Goal: Communication & Community: Answer question/provide support

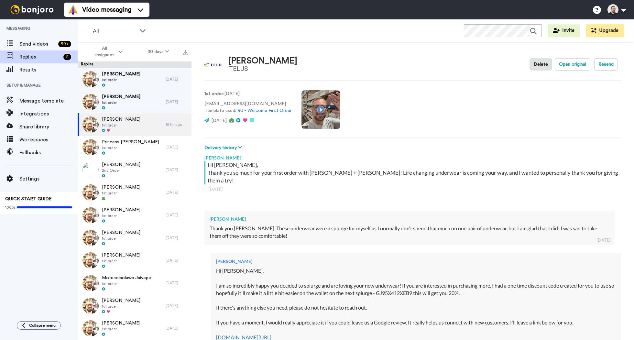
scroll to position [241, 0]
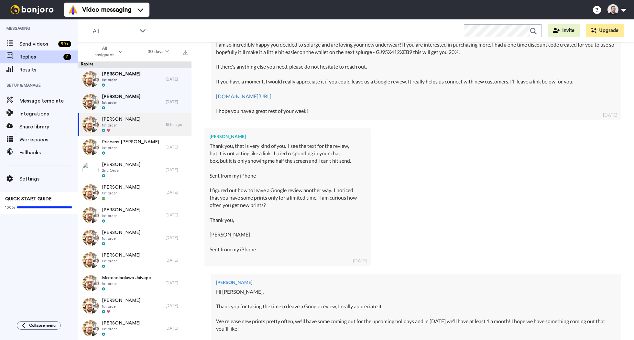
type textarea "x"
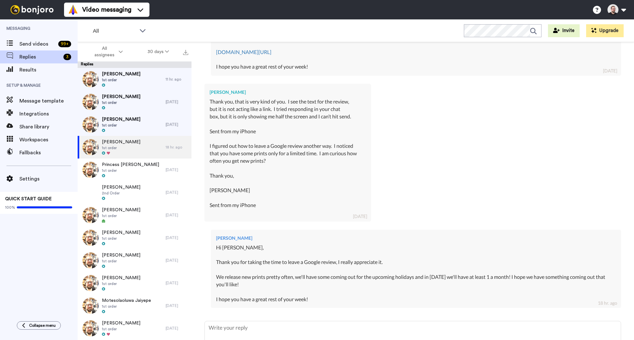
scroll to position [327, 0]
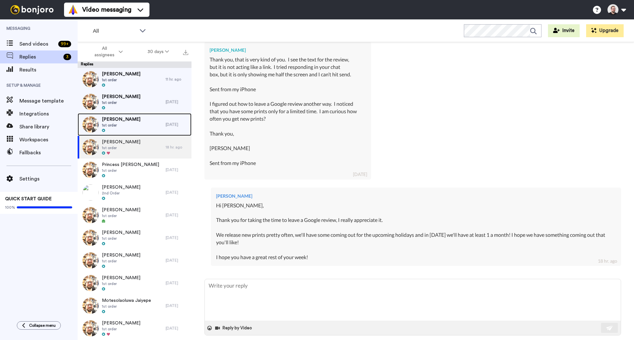
click at [125, 125] on span "1st order" at bounding box center [121, 125] width 38 height 5
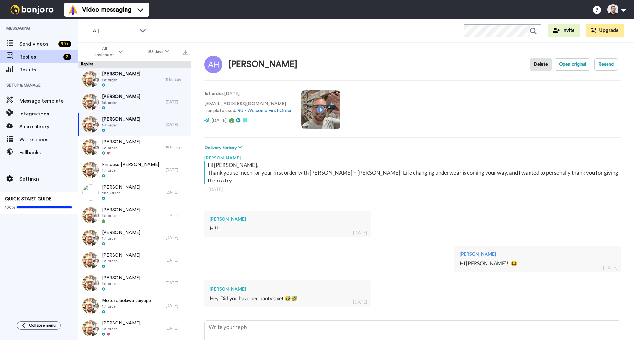
scroll to position [41, 0]
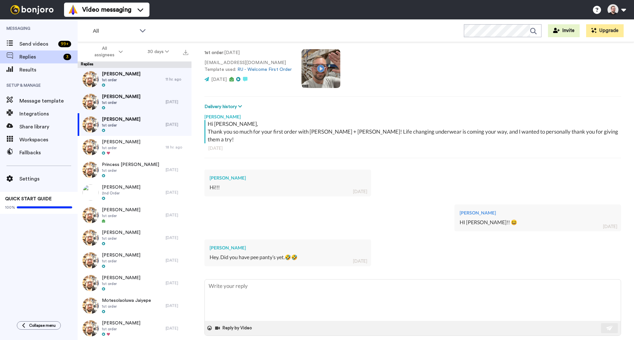
click at [557, 339] on span at bounding box center [553, 344] width 6 height 6
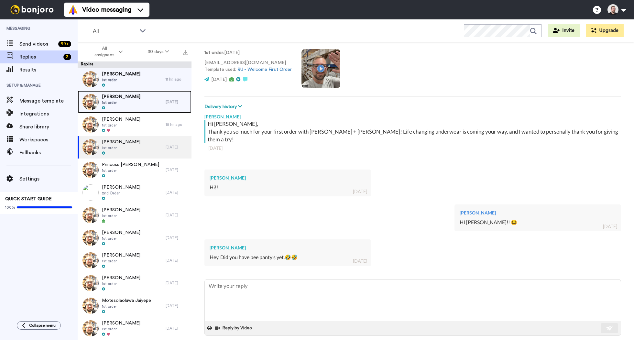
click at [117, 103] on span "1st order" at bounding box center [121, 102] width 38 height 5
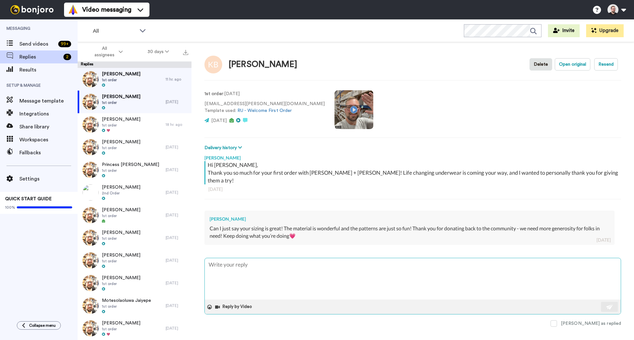
click at [452, 258] on textarea at bounding box center [413, 278] width 416 height 41
type textarea "x"
type textarea "H"
type textarea "x"
type textarea "Hi"
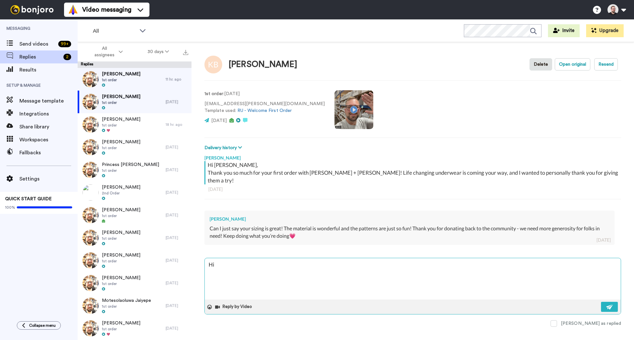
type textarea "x"
type textarea "Hi"
type textarea "x"
type textarea "Hi K"
type textarea "x"
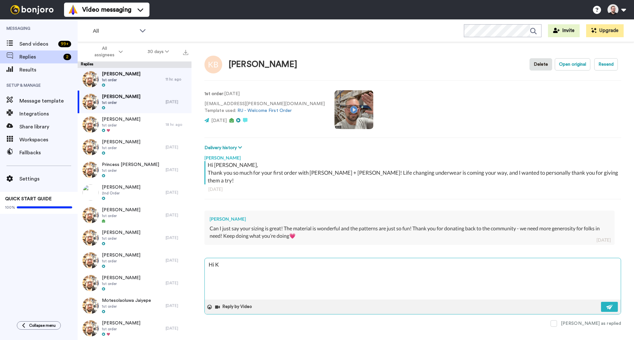
type textarea "Hi Kr"
type textarea "x"
type textarea "Hi K"
type textarea "x"
type textarea "Hi"
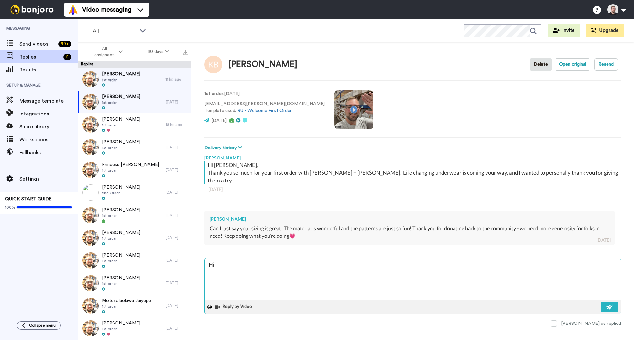
type textarea "x"
type textarea "Hi i"
type textarea "x"
type textarea "Hi ir"
type textarea "x"
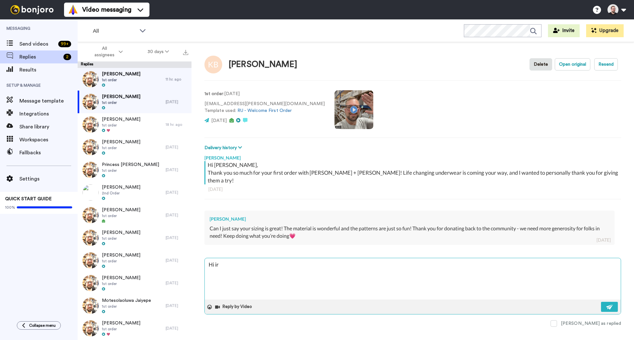
type textarea "Hi i"
type textarea "x"
type textarea "Hi"
type textarea "x"
type textarea "Hi K"
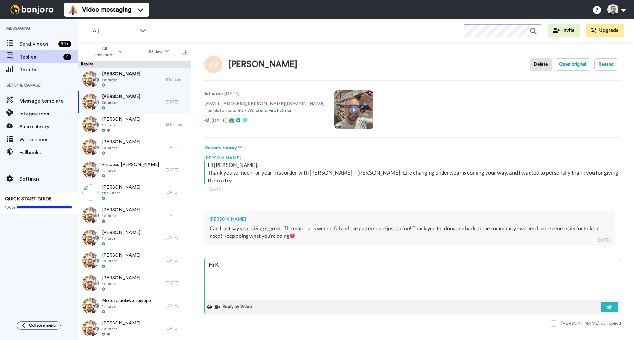
type textarea "x"
type textarea "Hi Ki"
type textarea "x"
type textarea "Hi Kir"
type textarea "x"
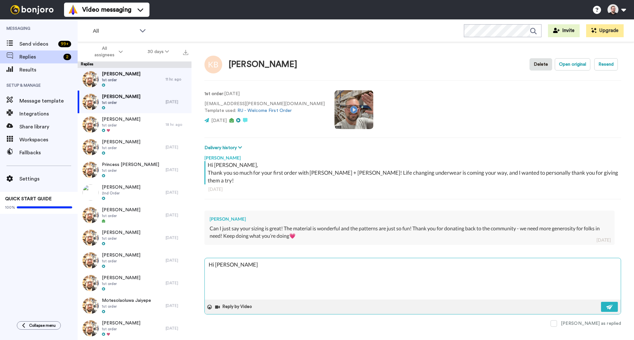
type textarea "Hi Kirs"
type textarea "x"
type textarea "Hi Kirst"
type textarea "x"
type textarea "Hi Kirste"
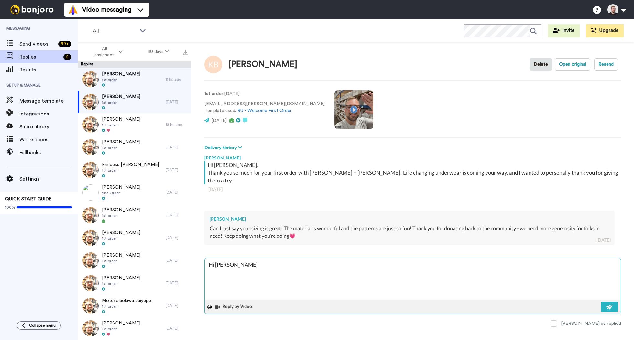
type textarea "x"
type textarea "Hi Kirsten"
type textarea "x"
type textarea "Hi Kirsten,"
type textarea "x"
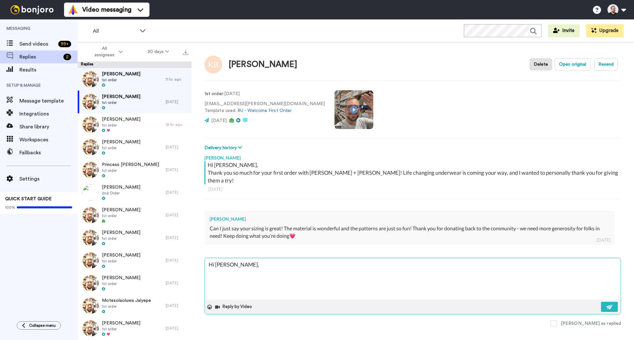
type textarea "Hi Kirsten,"
type textarea "x"
type textarea "Hi Kirsten,"
type textarea "x"
type textarea "Hi Kirsten,"
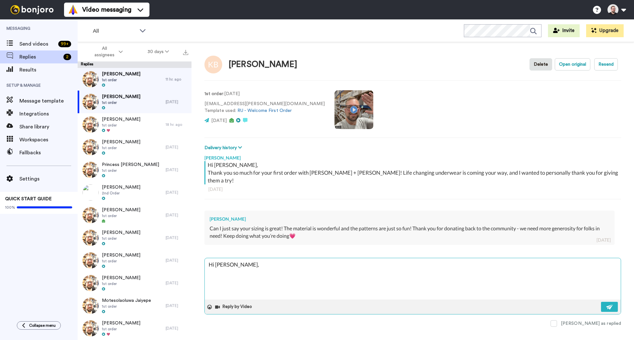
type textarea "x"
type textarea "Hi Kirsten, I"
type textarea "x"
type textarea "Hi Kirsten, I'"
type textarea "x"
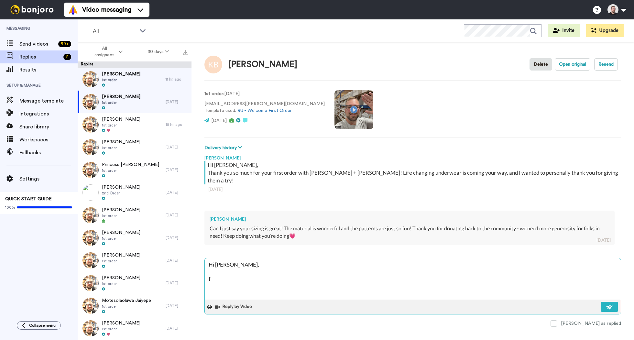
type textarea "Hi Kirsten, I'm"
type textarea "x"
type textarea "Hi Kirsten, I'm"
type textarea "x"
type textarea "Hi Kirsten, I'm s"
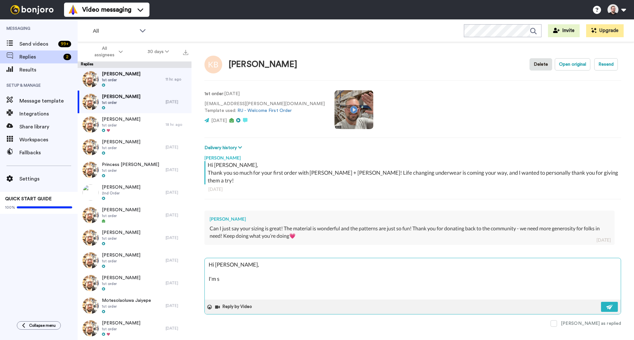
type textarea "x"
type textarea "Hi Kirsten, I'm so"
type textarea "x"
type textarea "Hi Kirsten, I'm so"
type textarea "x"
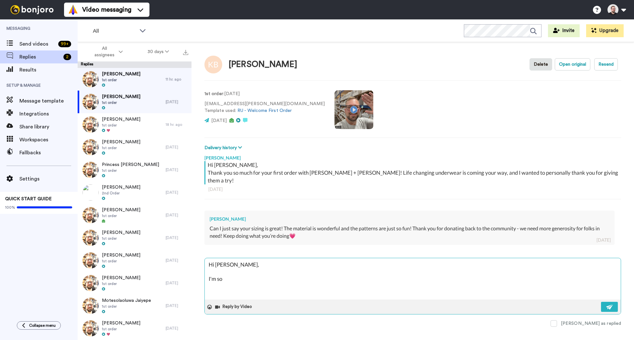
type textarea "Hi Kirsten, I'm so h"
type textarea "x"
type textarea "Hi Kirsten, I'm so ha"
type textarea "x"
type textarea "Hi Kirsten, I'm so hap"
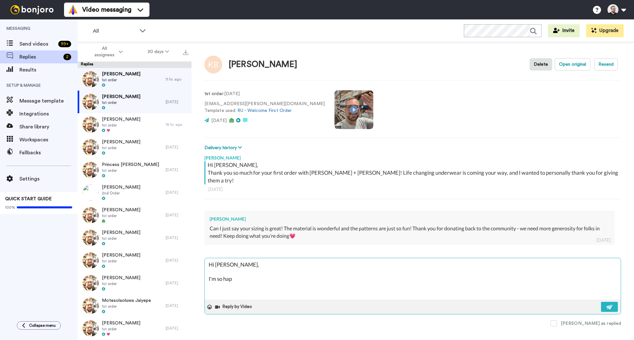
type textarea "x"
type textarea "Hi Kirsten, I'm so happ"
type textarea "x"
type textarea "Hi Kirsten, I'm so happy"
type textarea "x"
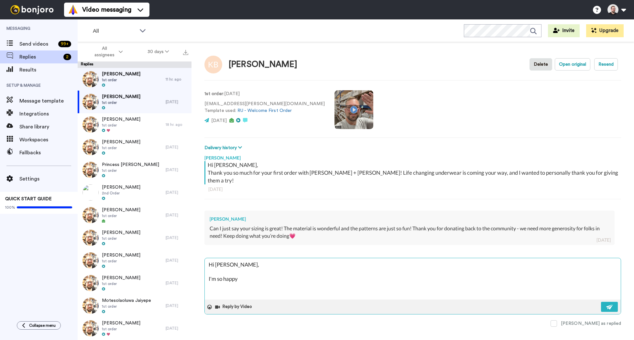
type textarea "Hi Kirsten, I'm so happy"
type textarea "x"
type textarea "Hi Kirsten, I'm so happy t"
type textarea "x"
type textarea "Hi Kirsten, I'm so happy to"
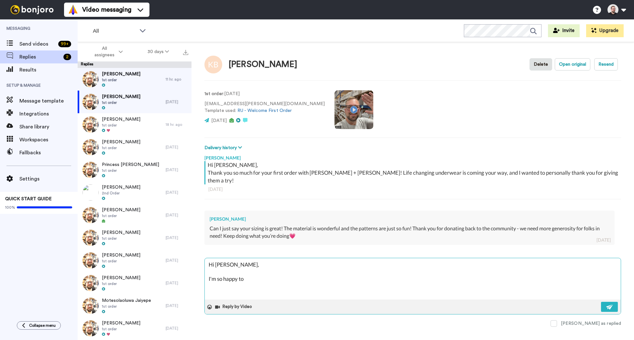
type textarea "x"
type textarea "Hi Kirsten, I'm so happy to"
type textarea "x"
type textarea "Hi Kirsten, I'm so happy to he"
type textarea "x"
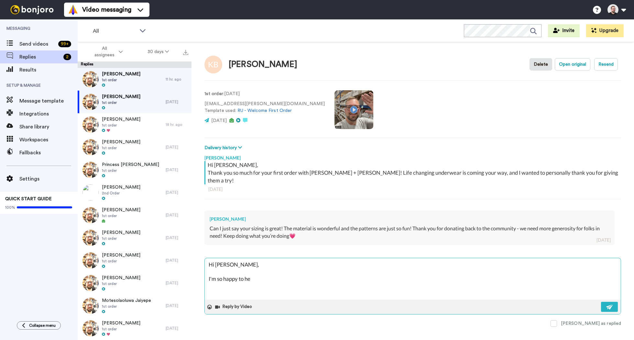
type textarea "Hi Kirsten, I'm so happy to hea"
type textarea "x"
type textarea "Hi Kirsten, I'm so happy to hear"
type textarea "x"
type textarea "Hi Kirsten, I'm so happy to hear"
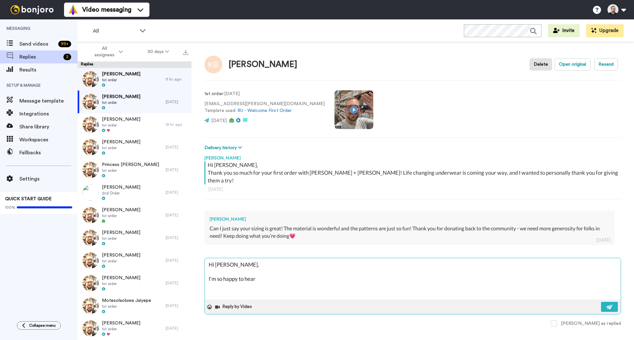
type textarea "x"
type textarea "Hi Kirsten, I'm so happy to hear y"
type textarea "x"
type textarea "Hi Kirsten, I'm so happy to hear yo"
type textarea "x"
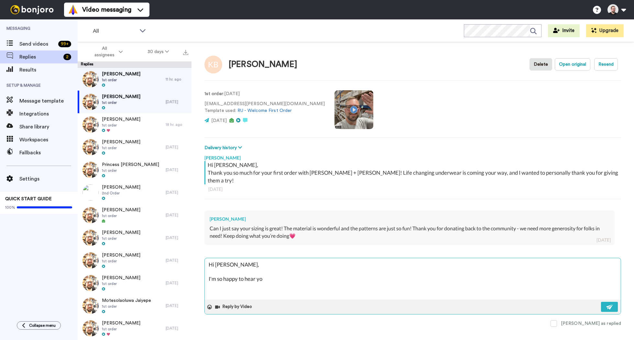
type textarea "Hi Kirsten, I'm so happy to hear you"
type textarea "x"
type textarea "Hi Kirsten, I'm so happy to hear you'r"
type textarea "x"
type textarea "Hi Kirsten, I'm so happy to hear you're"
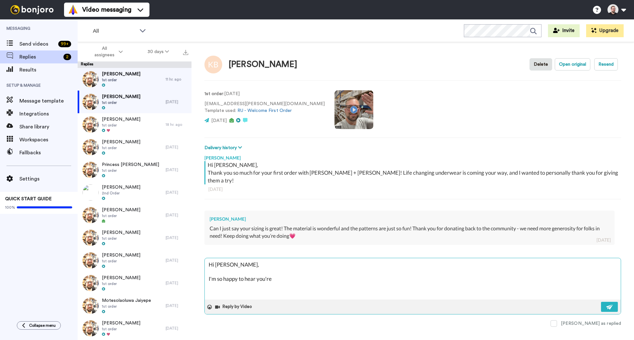
type textarea "x"
type textarea "Hi Kirsten, I'm so happy to hear you're"
type textarea "x"
type textarea "Hi Kirsten, I'm so happy to hear you're l"
type textarea "x"
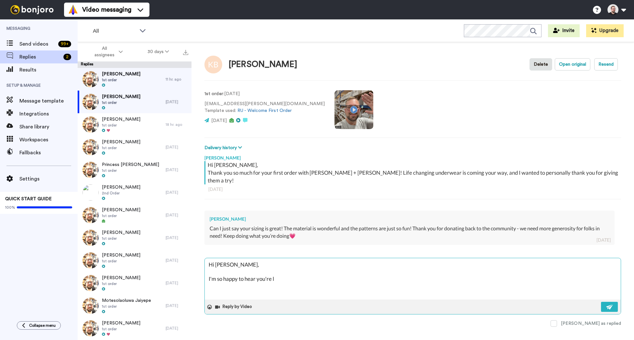
type textarea "Hi Kirsten, I'm so happy to hear you're lo"
type textarea "x"
type textarea "Hi Kirsten, I'm so happy to hear you're lov"
type textarea "x"
type textarea "Hi Kirsten, I'm so happy to hear you're lovi"
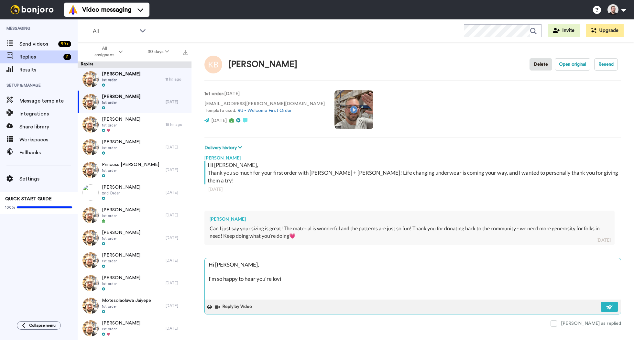
type textarea "x"
type textarea "Hi Kirsten, I'm so happy to hear you're lovin"
type textarea "x"
type textarea "Hi Kirsten, I'm so happy to hear you're loving"
type textarea "x"
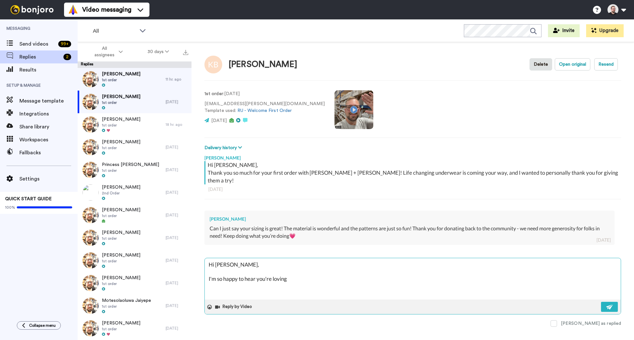
type textarea "Hi Kirsten, I'm so happy to hear you're loving"
type textarea "x"
type textarea "Hi Kirsten, I'm so happy to hear you're loving y"
type textarea "x"
type textarea "Hi Kirsten, I'm so happy to hear you're loving yo"
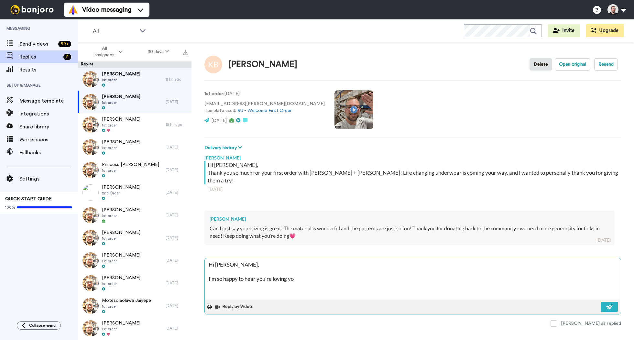
type textarea "x"
type textarea "Hi Kirsten, I'm so happy to hear you're loving you"
type textarea "x"
type textarea "Hi Kirsten, I'm so happy to hear you're loving your"
type textarea "x"
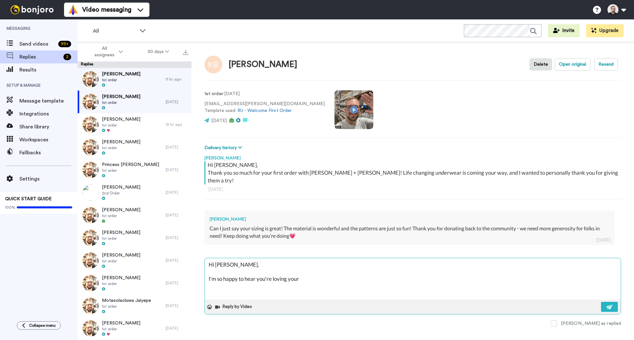
type textarea "Hi Kirsten, I'm so happy to hear you're loving your"
type textarea "x"
type textarea "Hi Kirsten, I'm so happy to hear you're loving your n"
type textarea "x"
type textarea "Hi Kirsten, I'm so happy to hear you're loving your ne"
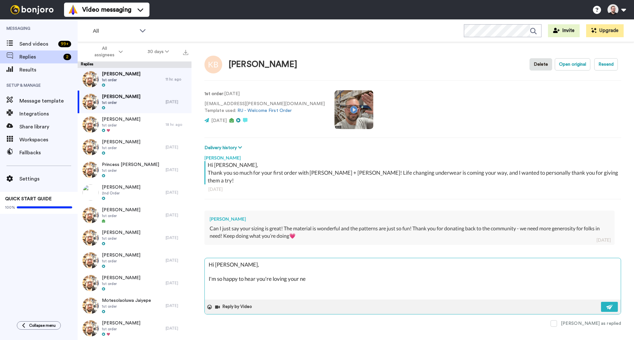
type textarea "x"
type textarea "Hi Kirsten, I'm so happy to hear you're loving your new"
type textarea "x"
type textarea "Hi Kirsten, I'm so happy to hear you're loving your new"
type textarea "x"
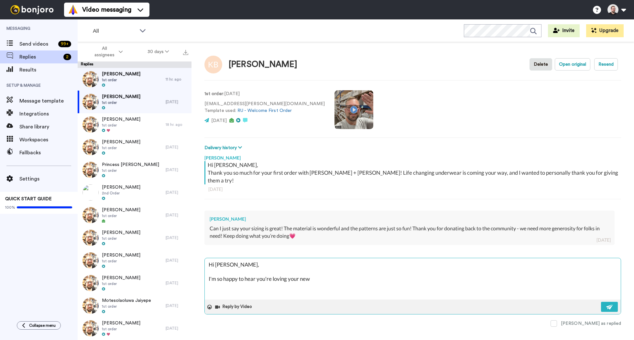
type textarea "Hi Kirsten, I'm so happy to hear you're loving your new u"
type textarea "x"
type textarea "Hi Kirsten, I'm so happy to hear you're loving your new un"
type textarea "x"
type textarea "Hi Kirsten, I'm so happy to hear you're loving your new und"
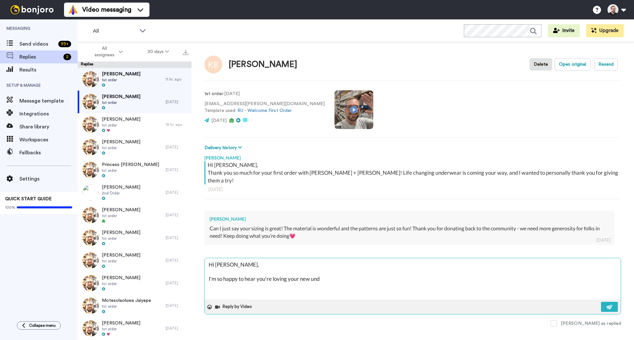
type textarea "x"
type textarea "Hi Kirsten, I'm so happy to hear you're loving your new unde"
type textarea "x"
type textarea "Hi Kirsten, I'm so happy to hear you're loving your new under"
type textarea "x"
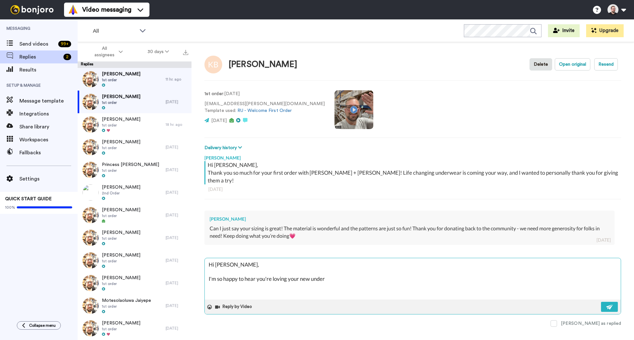
type textarea "Hi Kirsten, I'm so happy to hear you're loving your new underw"
type textarea "x"
type textarea "Hi Kirsten, I'm so happy to hear you're loving your new underwe"
type textarea "x"
type textarea "Hi Kirsten, I'm so happy to hear you're loving your new underwea"
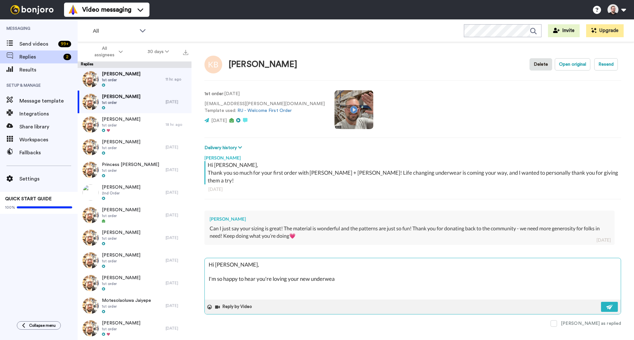
type textarea "x"
type textarea "Hi Kirsten, I'm so happy to hear you're loving your new underwear"
type textarea "x"
type textarea "Hi Kirsten, I'm so happy to hear you're loving your new underwear"
type textarea "x"
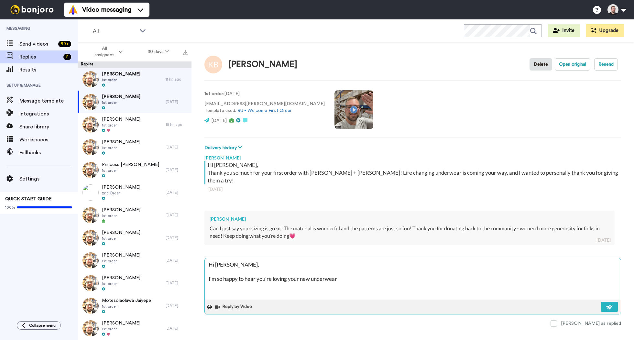
type textarea "Hi Kirsten, I'm so happy to hear you're loving your new underwear a"
type textarea "x"
type textarea "Hi Kirsten, I'm so happy to hear you're loving your new underwear and"
type textarea "x"
type textarea "Hi Kirsten, I'm so happy to hear you're loving your new underwear and"
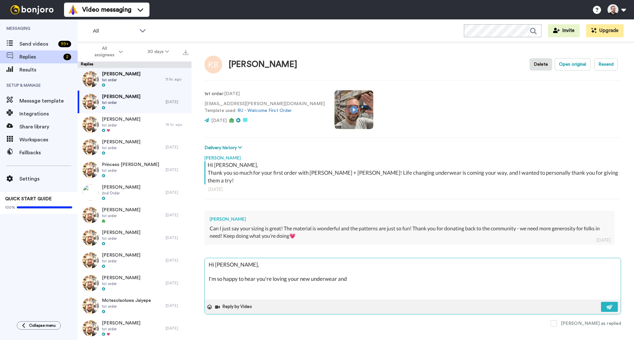
type textarea "x"
type textarea "Hi Kirsten, I'm so happy to hear you're loving your new underwear and a"
type textarea "x"
type textarea "Hi Kirsten, I'm so happy to hear you're loving your new underwear and"
type textarea "x"
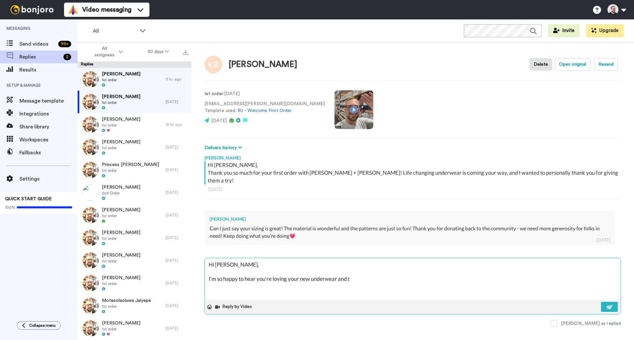
type textarea "Hi Kirsten, I'm so happy to hear you're loving your new underwear and th"
type textarea "x"
type textarea "Hi Kirsten, I'm so happy to hear you're loving your new underwear and than"
type textarea "x"
type textarea "Hi Kirsten, I'm so happy to hear you're loving your new underwear and thank"
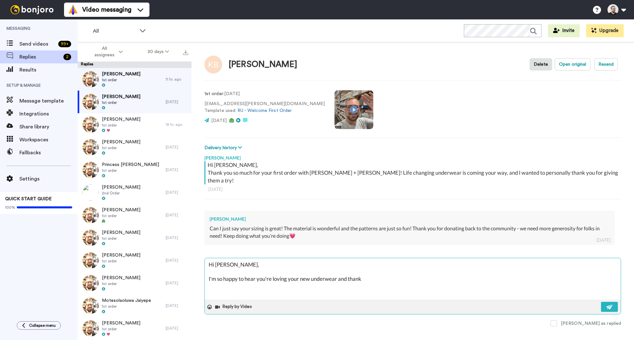
type textarea "x"
type textarea "Hi Kirsten, I'm so happy to hear you're loving your new underwear and thank"
type textarea "x"
type textarea "Hi Kirsten, I'm so happy to hear you're loving your new underwear and thank y"
type textarea "x"
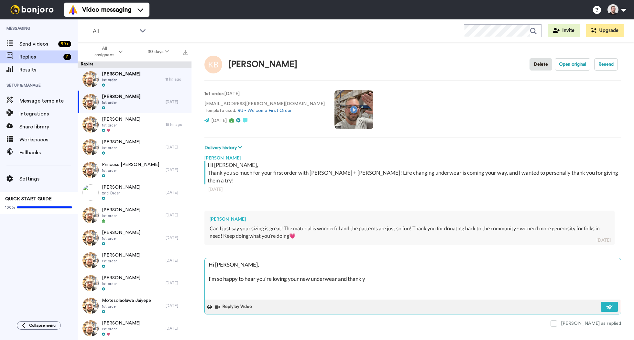
type textarea "Hi Kirsten, I'm so happy to hear you're loving your new underwear and thank yo"
type textarea "x"
type textarea "Hi Kirsten, I'm so happy to hear you're loving your new underwear and thank you"
type textarea "x"
type textarea "Hi Kirsten, I'm so happy to hear you're loving your new underwear and thank you…"
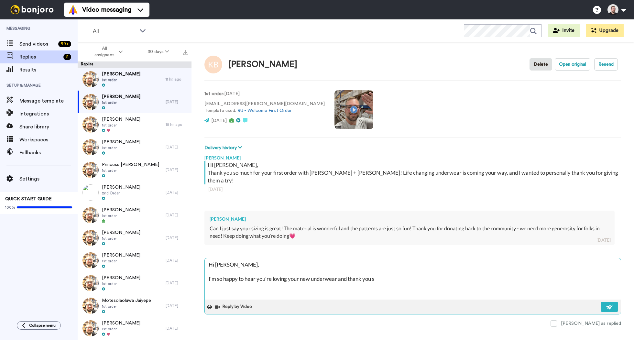
type textarea "x"
type textarea "Hi Kirsten, I'm so happy to hear you're loving your new underwear and thank you…"
type textarea "x"
type textarea "Hi Kirsten, I'm so happy to hear you're loving your new underwear and thank you…"
type textarea "x"
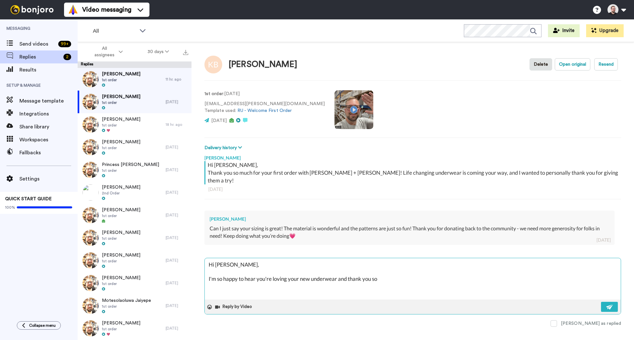
type textarea "Hi Kirsten, I'm so happy to hear you're loving your new underwear and thank you…"
type textarea "x"
type textarea "Hi Kirsten, I'm so happy to hear you're loving your new underwear and thank you…"
type textarea "x"
type textarea "Hi Kirsten, I'm so happy to hear you're loving your new underwear and thank you…"
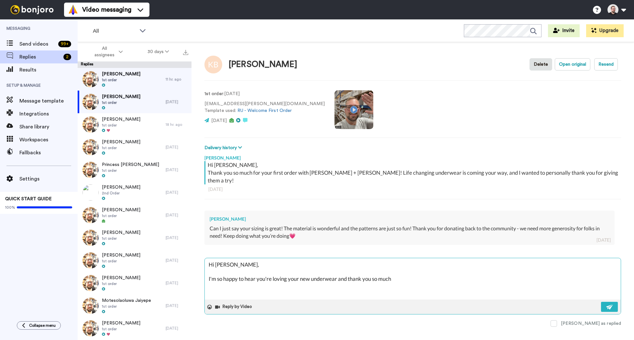
type textarea "x"
type textarea "Hi Kirsten, I'm so happy to hear you're loving your new underwear and thank you…"
type textarea "x"
type textarea "Hi Kirsten, I'm so happy to hear you're loving your new underwear and thank you…"
type textarea "x"
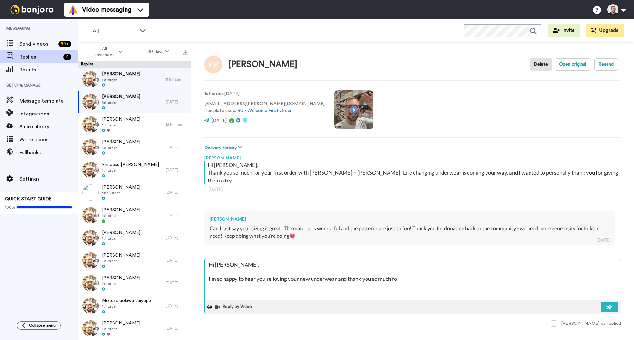
type textarea "Hi Kirsten, I'm so happy to hear you're loving your new underwear and thank you…"
type textarea "x"
type textarea "Hi Kirsten, I'm so happy to hear you're loving your new underwear and thank you…"
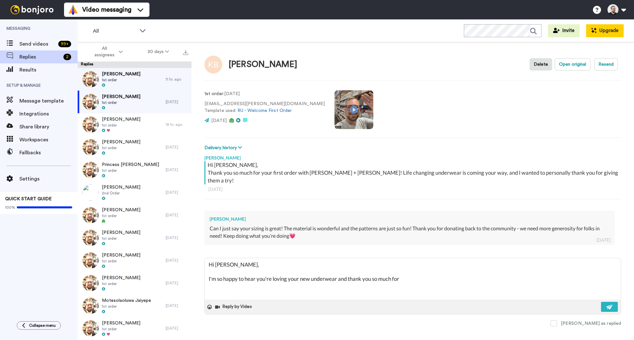
type textarea "x"
type textarea "Hi Kirsten, I'm so happy to hear you're loving your new underwear and thank you…"
type textarea "x"
type textarea "Hi Kirsten, I'm so happy to hear you're loving your new underwear and thank you…"
type textarea "x"
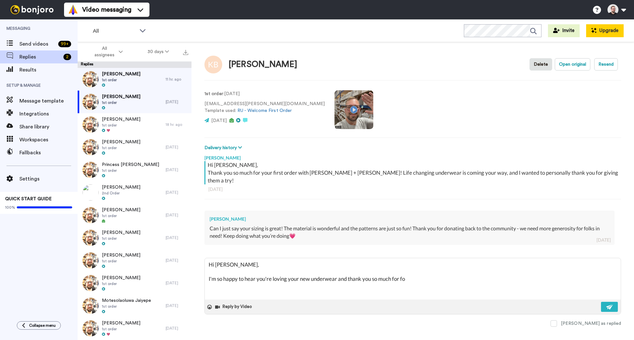
type textarea "Hi Kirsten, I'm so happy to hear you're loving your new underwear and thank you…"
type textarea "x"
type textarea "Hi Kirsten, I'm so happy to hear you're loving your new underwear and thank you…"
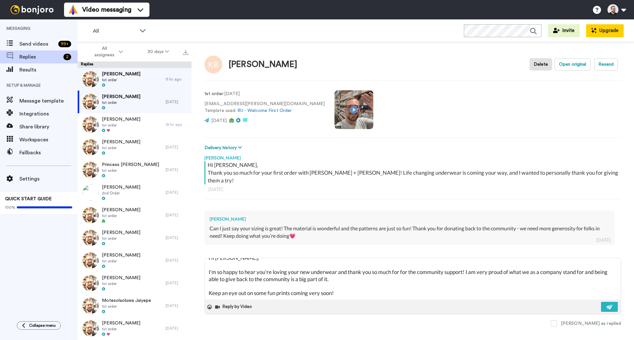
scroll to position [17, 0]
paste textarea "If you have a moment, I would really appreciate it if you could leave us a Goog…"
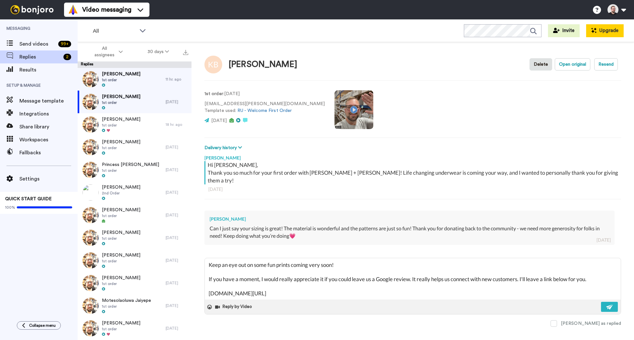
scroll to position [46, 0]
paste textarea "I hope you have a great rest of your week!"
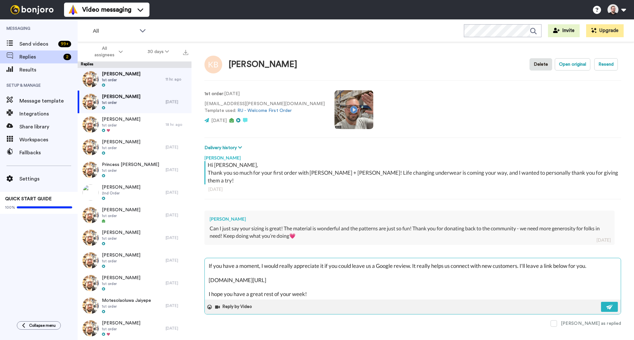
scroll to position [49, 0]
drag, startPoint x: 316, startPoint y: 289, endPoint x: 264, endPoint y: 286, distance: 52.1
click at [264, 286] on textarea "Hi Kirsten, I'm so happy to hear you're loving your new underwear and thank you…" at bounding box center [413, 278] width 416 height 41
click at [611, 304] on img at bounding box center [609, 306] width 7 height 5
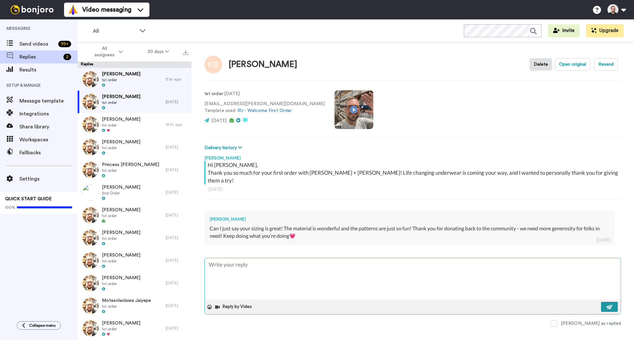
scroll to position [0, 0]
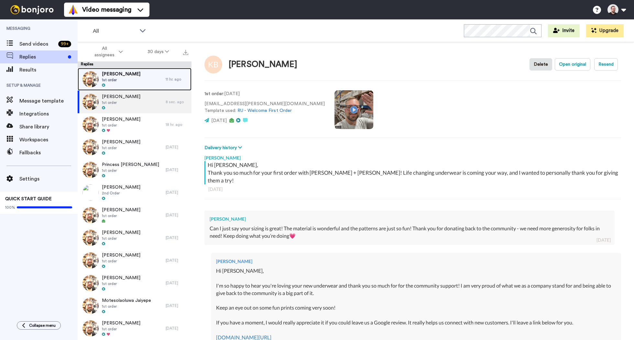
click at [162, 83] on div "Lisa Heffernan 1st order 11 hr. ago" at bounding box center [135, 79] width 114 height 23
